Goal: Information Seeking & Learning: Understand process/instructions

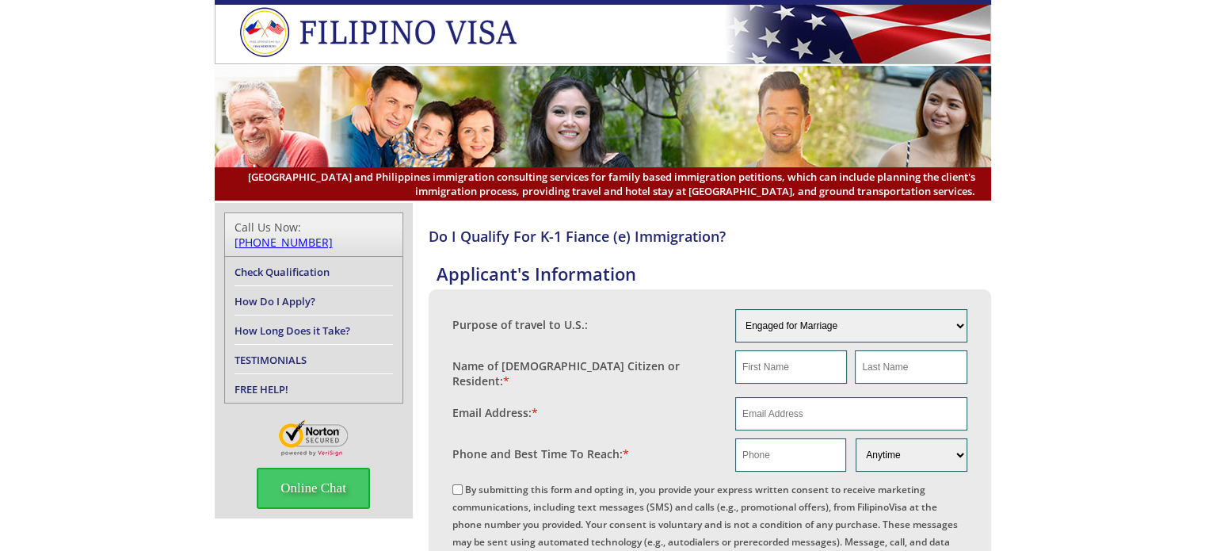
click at [326, 265] on link "Check Qualification" at bounding box center [282, 272] width 95 height 14
click at [325, 265] on link "Check Qualification" at bounding box center [282, 272] width 95 height 14
